Goal: Task Accomplishment & Management: Manage account settings

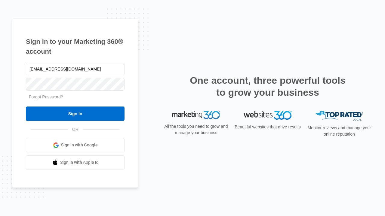
type input "dankie614@gmail.com"
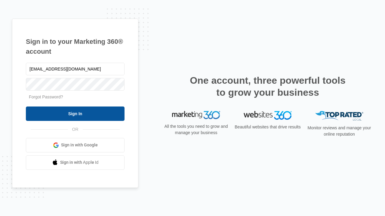
click at [75, 114] on input "Sign In" at bounding box center [75, 114] width 99 height 14
